Goal: Task Accomplishment & Management: Use online tool/utility

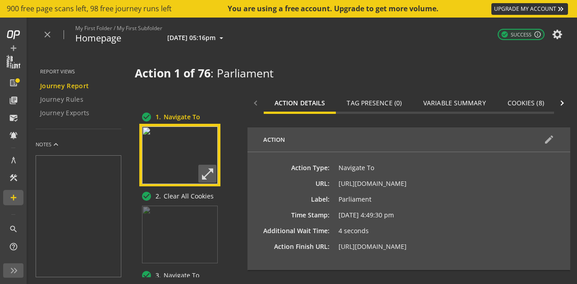
click at [389, 105] on span "Tag Presence (0)" at bounding box center [374, 103] width 55 height 6
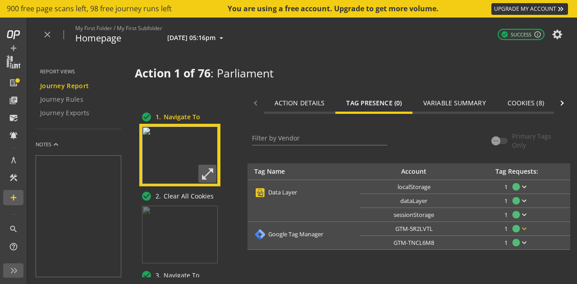
click at [527, 224] on mat-icon "keyboard_arrow_down" at bounding box center [524, 228] width 9 height 9
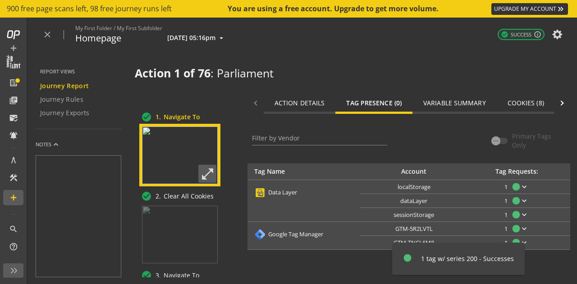
click at [524, 103] on div at bounding box center [288, 142] width 577 height 284
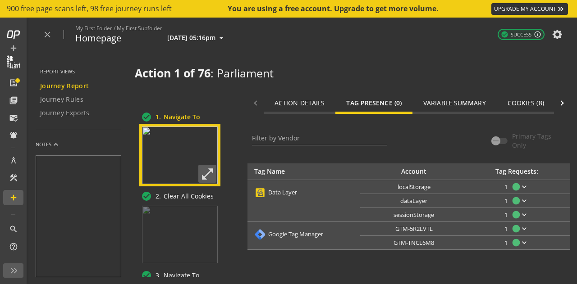
click at [524, 103] on span "Cookies (8)" at bounding box center [525, 103] width 37 height 6
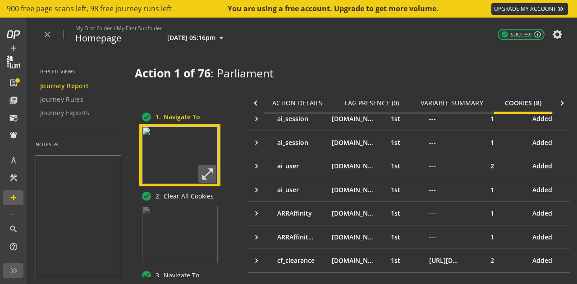
scroll to position [127, 0]
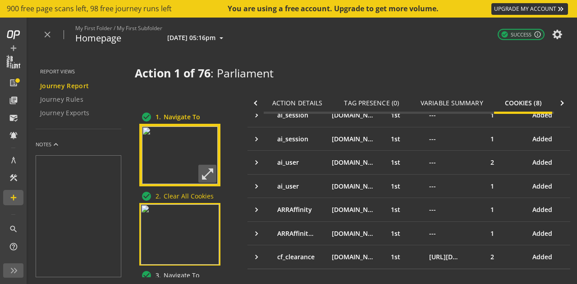
click at [182, 199] on span "Clear All Cookies" at bounding box center [187, 197] width 53 height 10
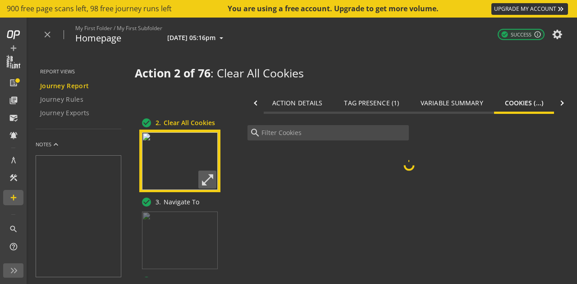
scroll to position [74, 0]
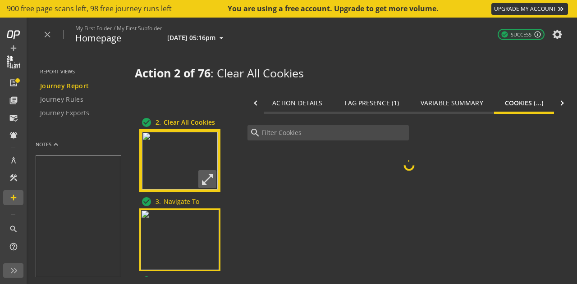
click at [197, 228] on img at bounding box center [180, 240] width 78 height 60
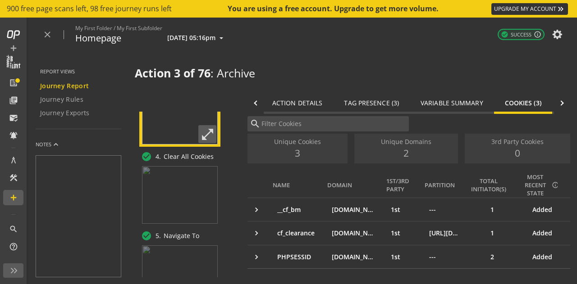
scroll to position [237, 0]
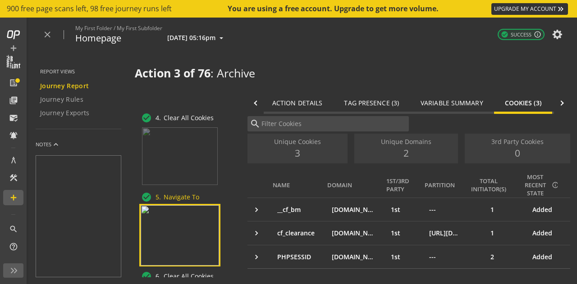
click at [178, 223] on img at bounding box center [180, 236] width 78 height 60
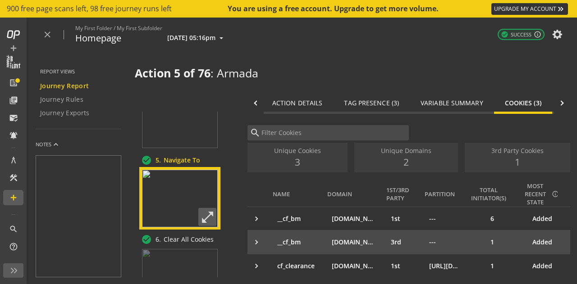
scroll to position [9, 0]
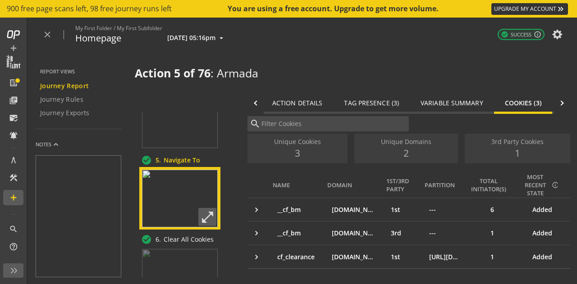
click at [362, 105] on span "Tag Presence (3)" at bounding box center [371, 103] width 55 height 6
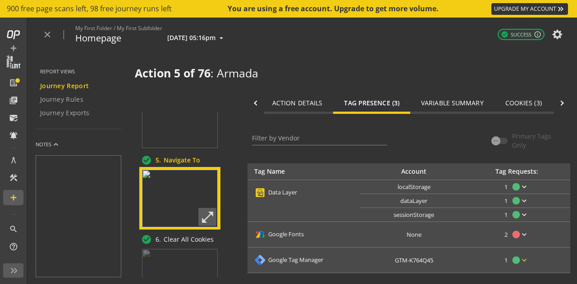
click at [521, 268] on span at bounding box center [513, 261] width 22 height 22
click at [174, 254] on div at bounding box center [288, 142] width 577 height 284
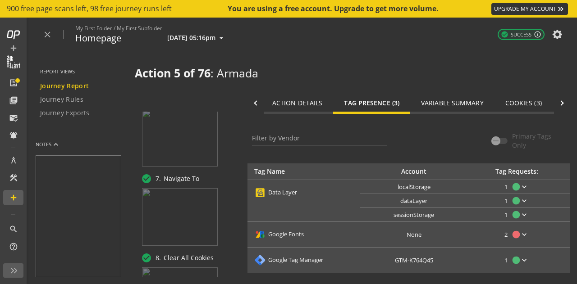
scroll to position [415, 0]
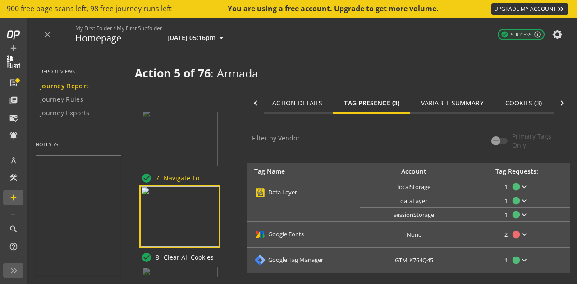
click at [184, 219] on img at bounding box center [180, 217] width 78 height 60
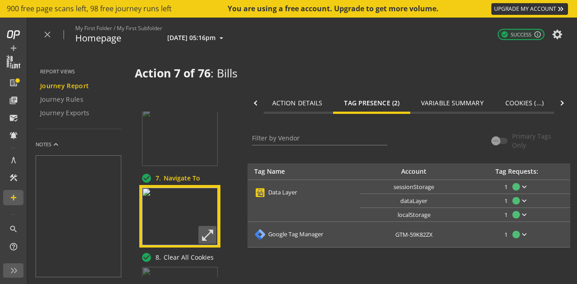
scroll to position [433, 0]
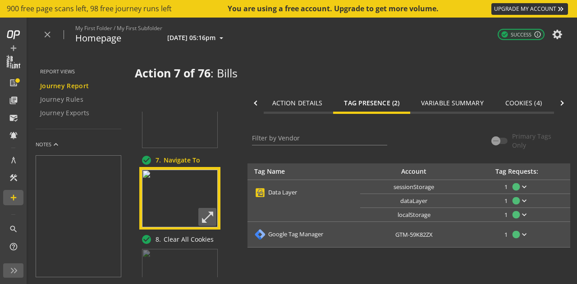
click at [520, 105] on span "Cookies (4)" at bounding box center [523, 103] width 37 height 6
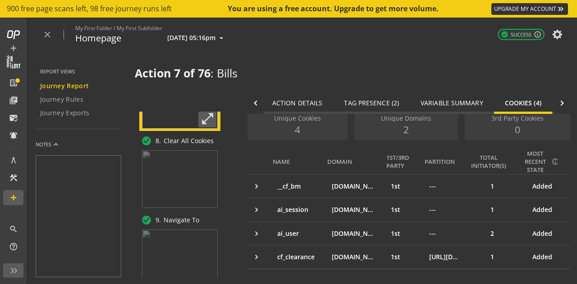
scroll to position [532, 0]
click at [167, 225] on div "check_circle 9. Navigate To" at bounding box center [184, 220] width 90 height 11
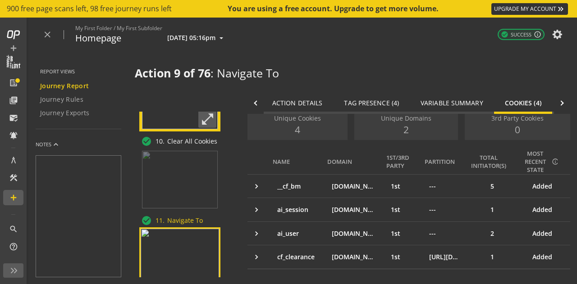
click at [190, 242] on img at bounding box center [180, 259] width 78 height 60
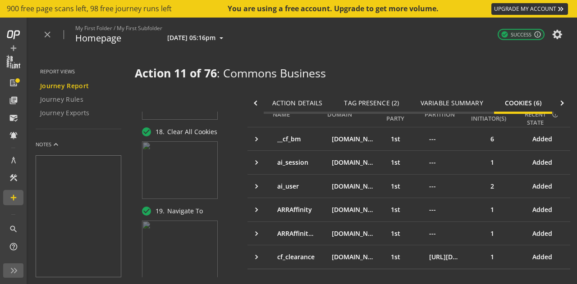
scroll to position [1344, 0]
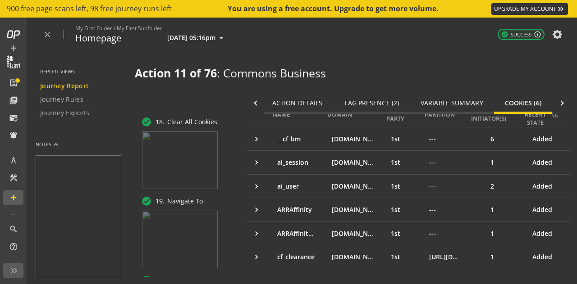
click at [178, 238] on img at bounding box center [180, 240] width 76 height 58
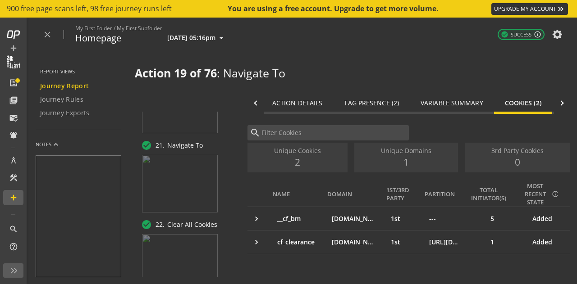
scroll to position [1560, 0]
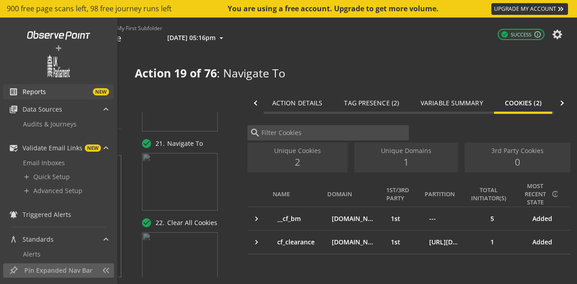
click at [25, 93] on span "Reports" at bounding box center [34, 91] width 23 height 9
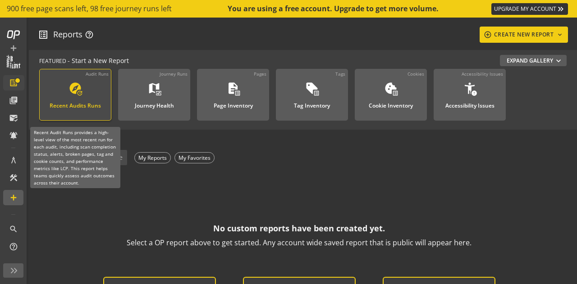
click at [76, 102] on div "Recent Audits Runs" at bounding box center [75, 103] width 51 height 12
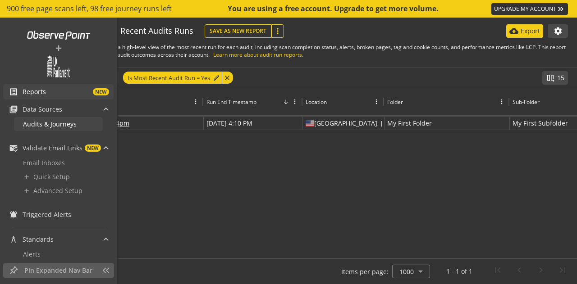
click at [62, 128] on link "Audits & Journeys" at bounding box center [58, 124] width 89 height 14
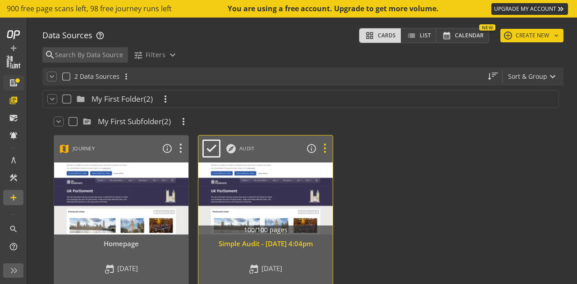
click at [325, 149] on icon at bounding box center [325, 149] width 16 height 12
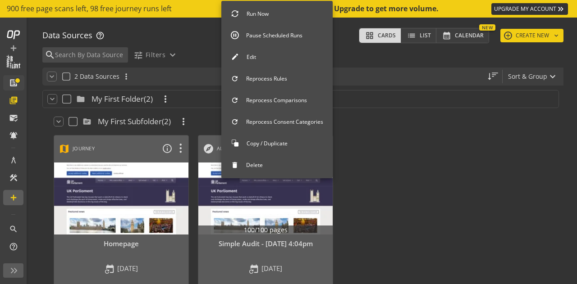
click at [183, 146] on div at bounding box center [288, 142] width 577 height 284
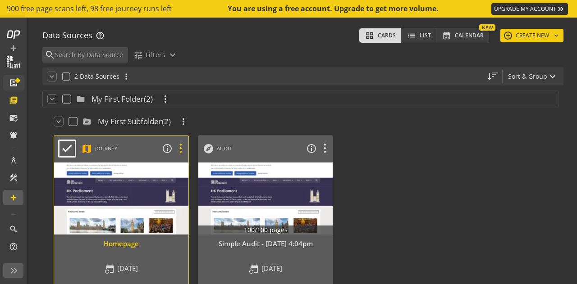
click at [183, 146] on icon at bounding box center [181, 149] width 16 height 12
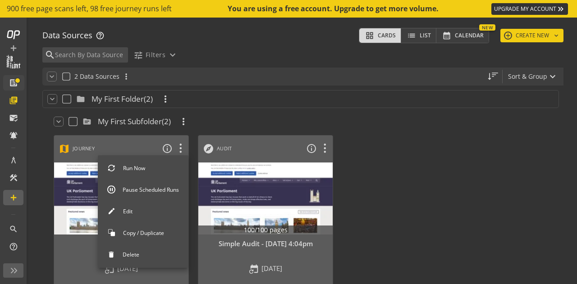
click at [325, 149] on div at bounding box center [288, 142] width 577 height 284
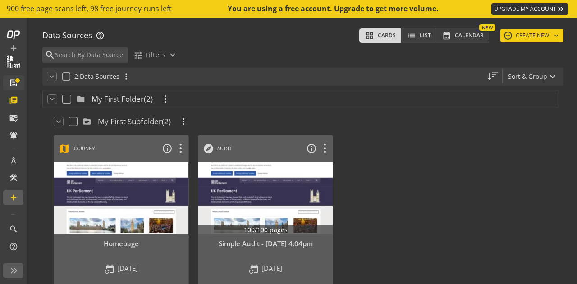
click at [325, 149] on icon at bounding box center [325, 149] width 16 height 12
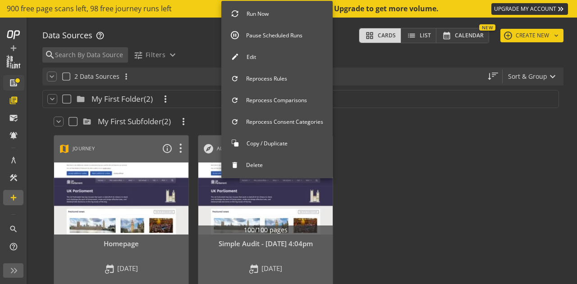
click at [303, 34] on button "Pause Scheduled Runs" at bounding box center [276, 35] width 111 height 19
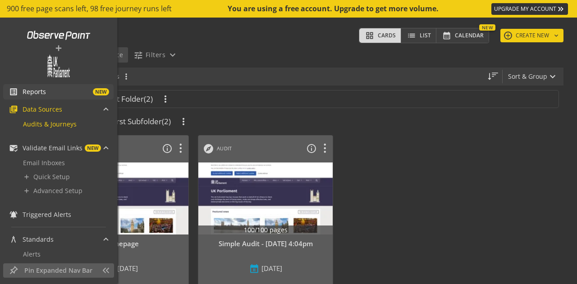
click at [30, 96] on span "Reports" at bounding box center [34, 91] width 23 height 9
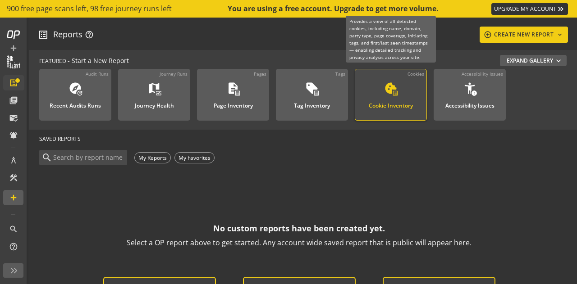
click at [398, 110] on div "cookie list_alt Cookie Inventory" at bounding box center [390, 97] width 53 height 30
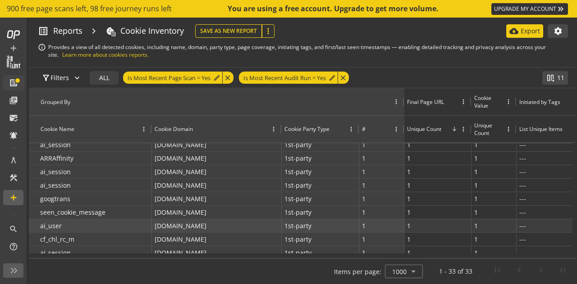
scroll to position [335, 0]
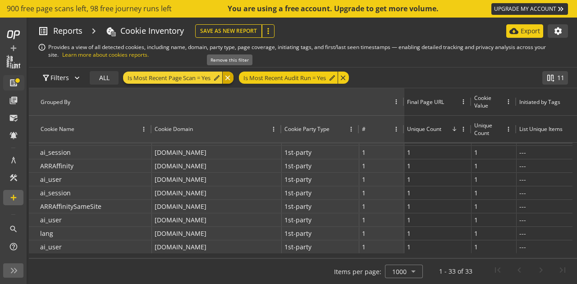
click at [233, 81] on div "close" at bounding box center [227, 78] width 11 height 12
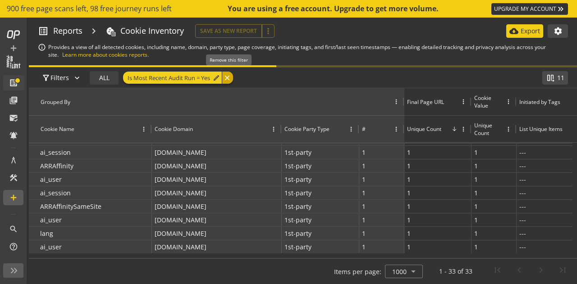
click at [225, 73] on div "close" at bounding box center [227, 78] width 11 height 12
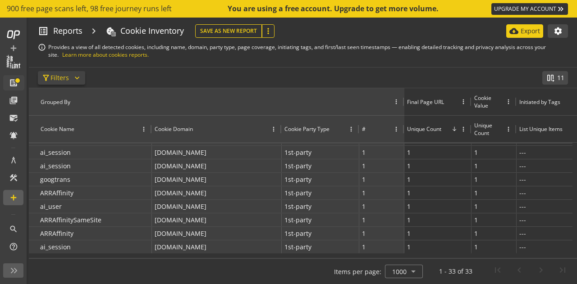
click at [78, 81] on mat-icon "expand_more" at bounding box center [77, 77] width 9 height 9
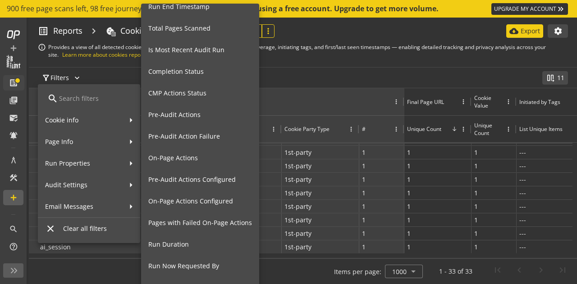
scroll to position [55, 0]
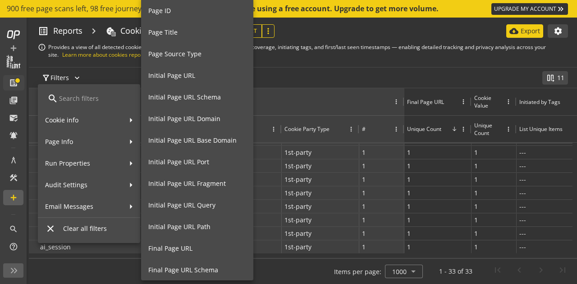
click at [17, 86] on div at bounding box center [288, 142] width 577 height 284
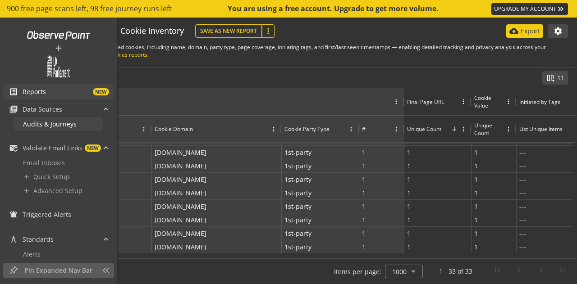
click at [61, 127] on span "Audits & Journeys" at bounding box center [50, 124] width 54 height 9
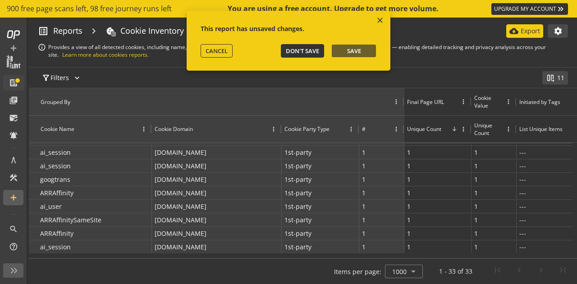
click at [306, 51] on span "Don't Save" at bounding box center [302, 51] width 33 height 8
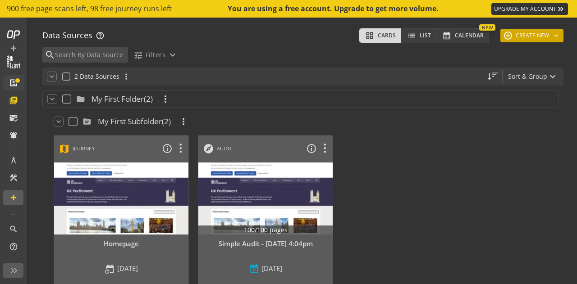
click at [554, 41] on button "add CREATE NEW keyboard_arrow_down" at bounding box center [531, 36] width 63 height 14
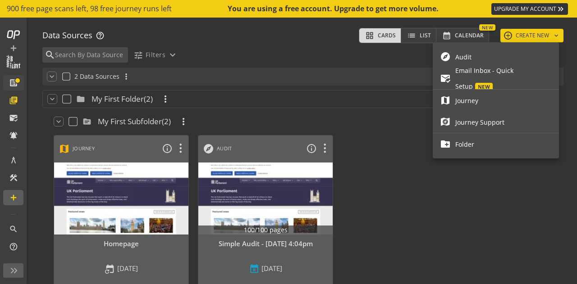
click at [512, 60] on span "Audit" at bounding box center [503, 57] width 96 height 16
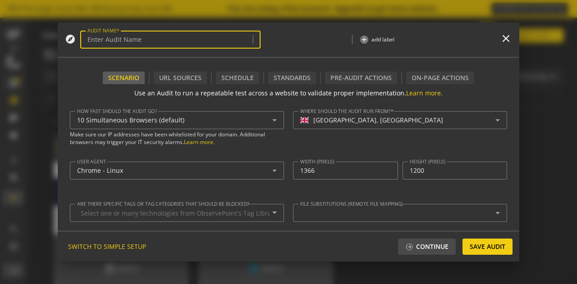
type textarea "[EMAIL_ADDRESS][DOMAIN_NAME]"
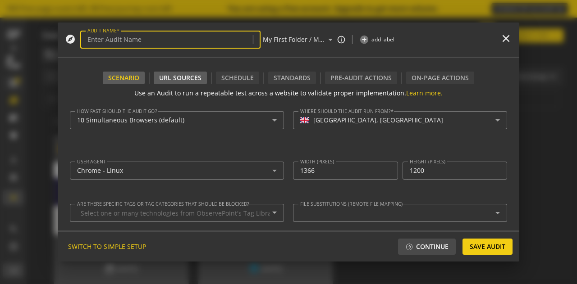
click at [192, 73] on div "URL Sources" at bounding box center [180, 78] width 53 height 13
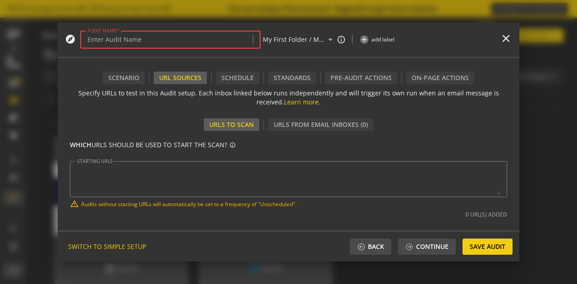
click at [126, 38] on input "AUDIT NAME" at bounding box center [170, 40] width 166 height 8
type input "U"
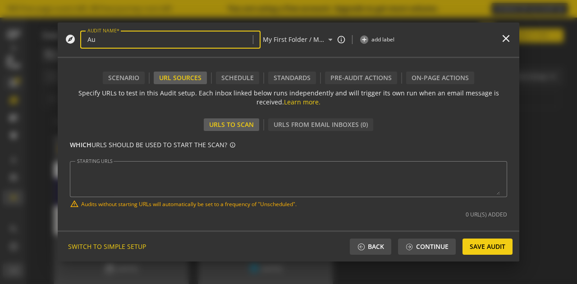
type input "A"
type input "GDPR Audit"
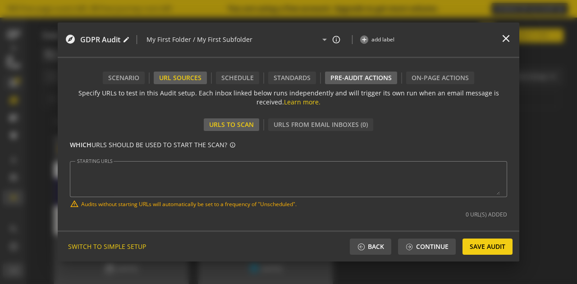
click at [358, 82] on div "Pre-audit Actions" at bounding box center [361, 78] width 72 height 13
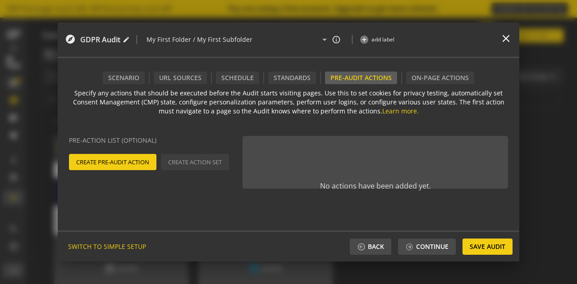
click at [124, 165] on span "Create Pre-Audit Action" at bounding box center [112, 162] width 73 height 16
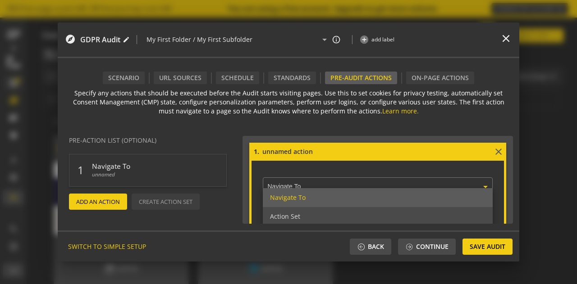
click at [316, 188] on ng-select "× Navigate To Navigate To Action Set Consent Manager State (CMP) - Accept All/R…" at bounding box center [378, 185] width 230 height 22
click at [458, 123] on div "Specify any actions that should be executed before the Audit starts visiting pa…" at bounding box center [289, 157] width 462 height 146
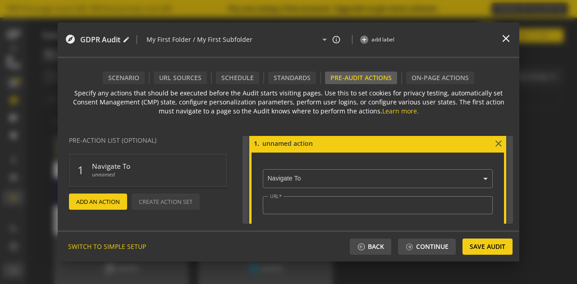
scroll to position [8, 0]
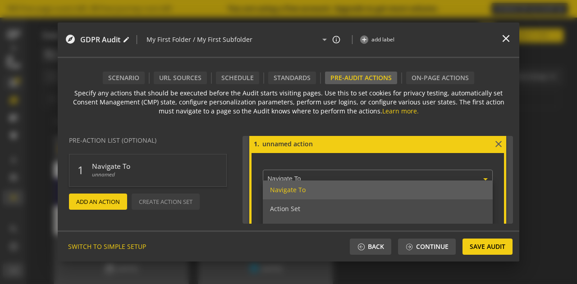
click at [438, 180] on input "text" at bounding box center [379, 180] width 225 height 8
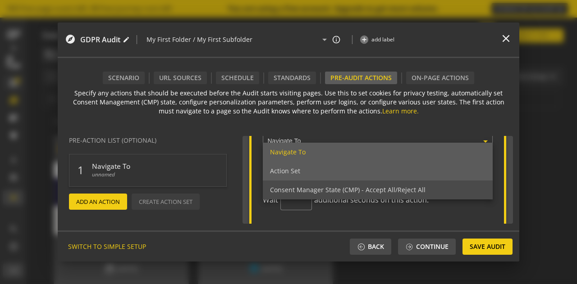
scroll to position [37, 0]
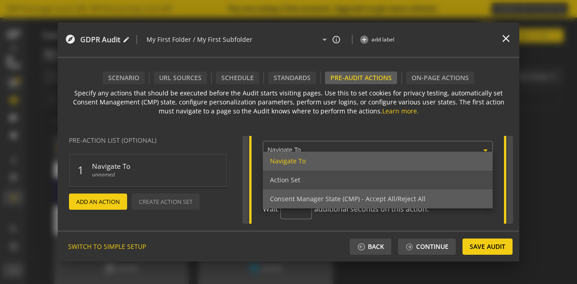
click at [357, 201] on span "Consent Manager State (CMP) - Accept All/Reject All" at bounding box center [347, 199] width 155 height 9
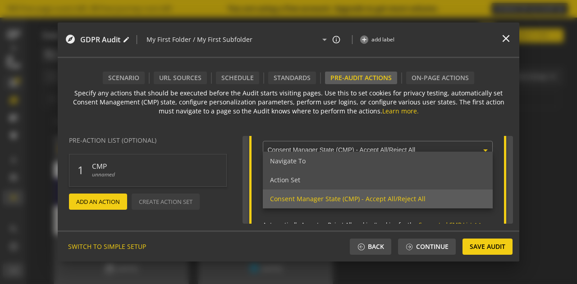
click at [326, 149] on input "text" at bounding box center [379, 151] width 225 height 8
click at [295, 125] on div "Specify any actions that should be executed before the Audit starts visiting pa…" at bounding box center [289, 157] width 462 height 146
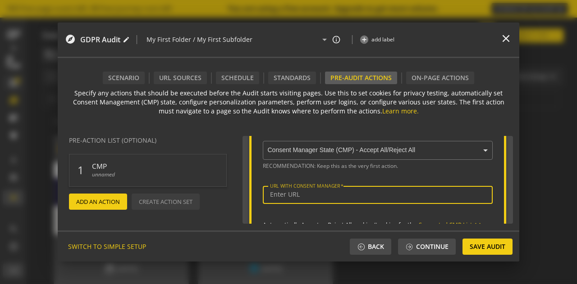
click at [306, 195] on input "URL WITH CONSENT MANAGER" at bounding box center [377, 195] width 215 height 8
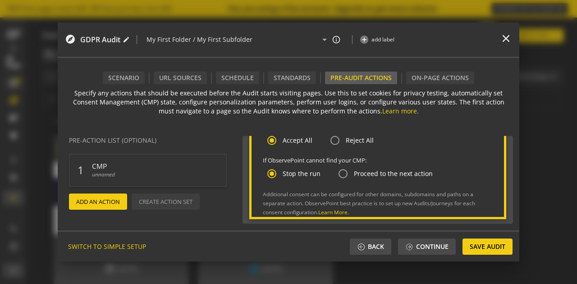
scroll to position [135, 0]
click at [440, 79] on div "On-Page Actions" at bounding box center [440, 78] width 68 height 13
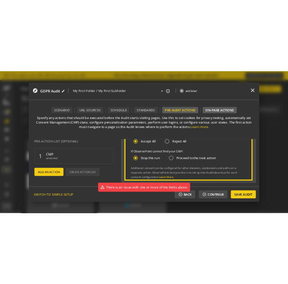
scroll to position [0, 0]
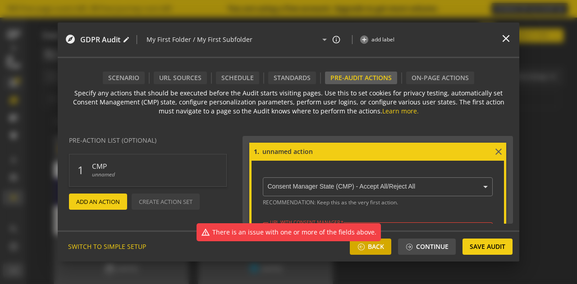
click at [368, 253] on span "Back" at bounding box center [376, 247] width 16 height 16
click at [512, 38] on div "explore GDPR Audit edit | My First Folder / My First Subfolder arrow_drop_down …" at bounding box center [289, 41] width 462 height 36
click at [506, 39] on mat-icon "close" at bounding box center [506, 38] width 12 height 12
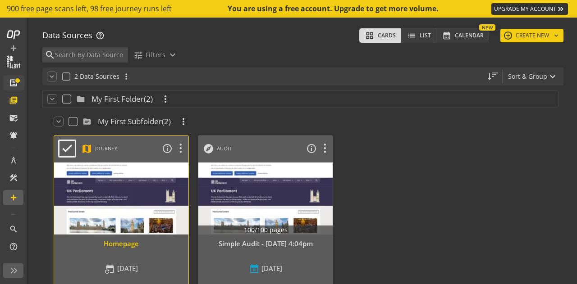
click at [143, 202] on div at bounding box center [121, 199] width 141 height 76
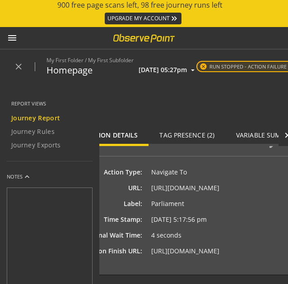
scroll to position [29, 0]
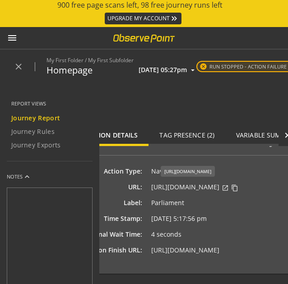
click at [207, 186] on span "[URL][DOMAIN_NAME]" at bounding box center [185, 187] width 68 height 9
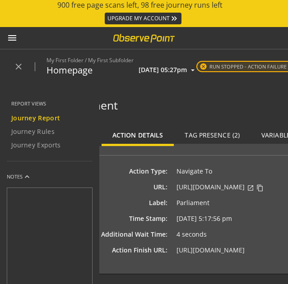
scroll to position [0, 64]
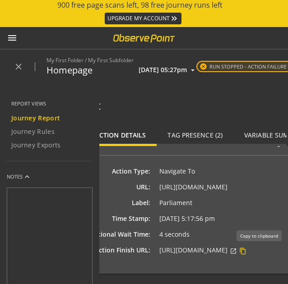
click at [246, 249] on mat-icon "content_copy" at bounding box center [242, 250] width 7 height 7
